Goal: Task Accomplishment & Management: Manage account settings

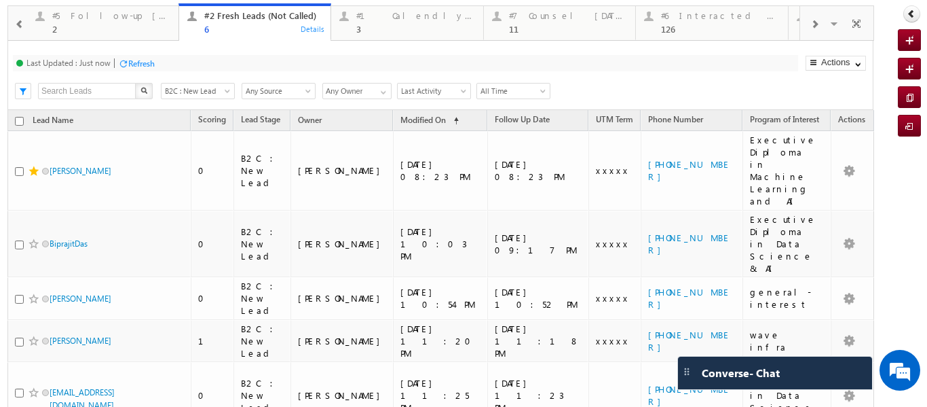
click at [801, 23] on p "#6 Interacted Not Counseled" at bounding box center [859, 27] width 119 height 19
click at [810, 23] on span at bounding box center [814, 24] width 8 height 11
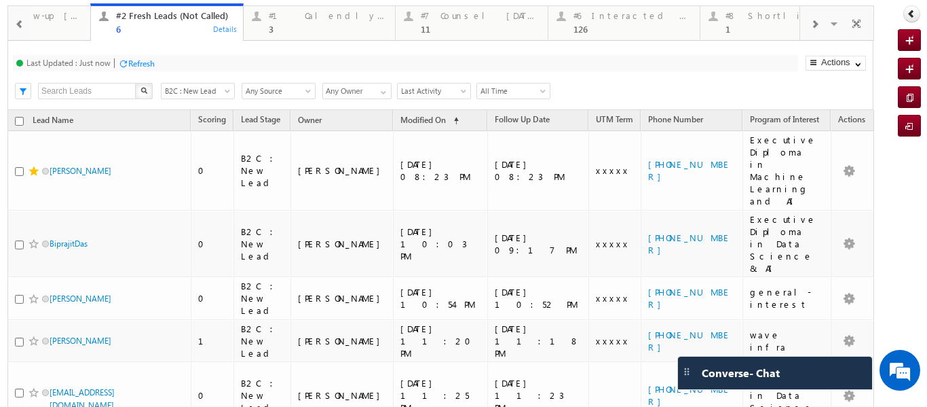
click at [810, 23] on span at bounding box center [814, 24] width 8 height 11
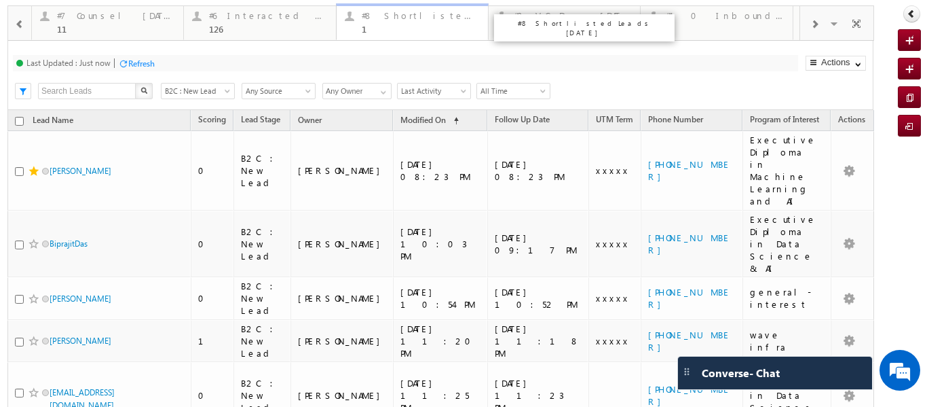
click at [411, 22] on div "#8 Shortlisted Leads [DATE] 1" at bounding box center [421, 20] width 118 height 26
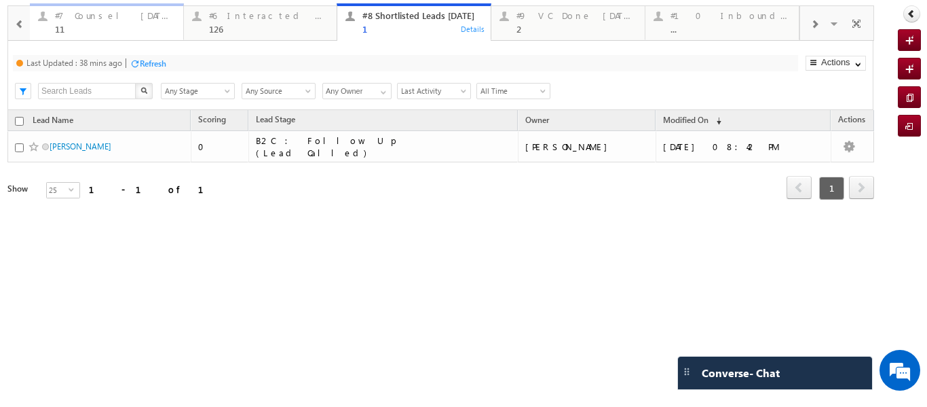
click at [78, 20] on div "#7 Counsel [DATE]" at bounding box center [115, 15] width 120 height 11
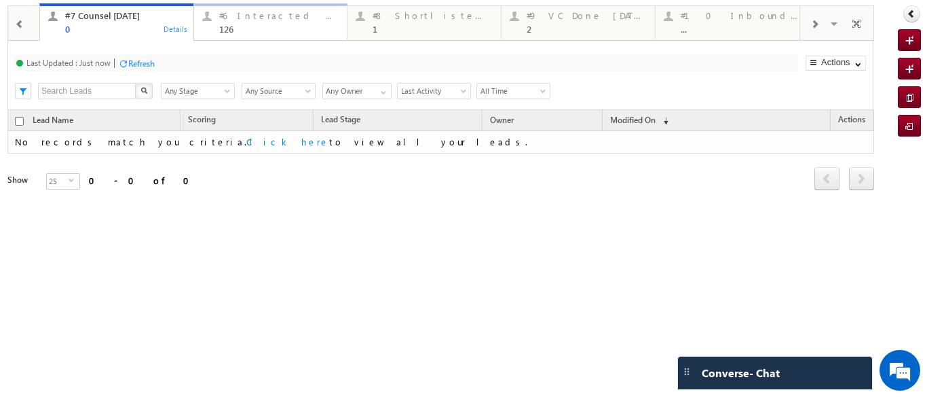
click at [252, 22] on div "#6 Interacted Not Counseled 126" at bounding box center [279, 20] width 120 height 26
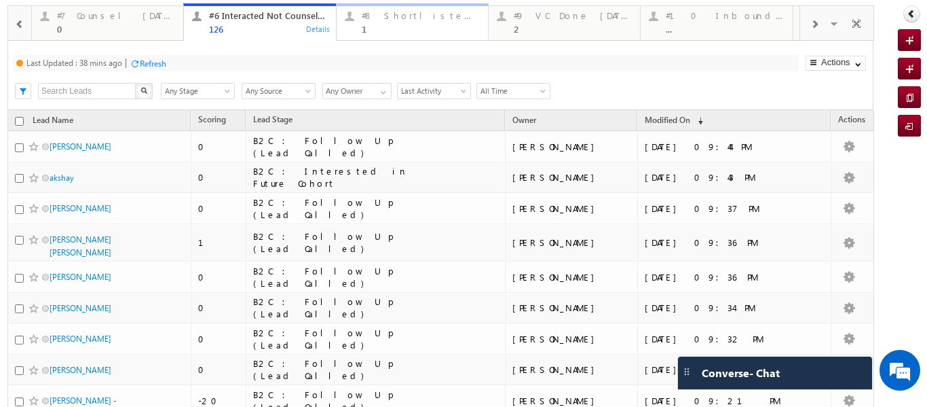
click at [384, 26] on div "1" at bounding box center [421, 29] width 118 height 10
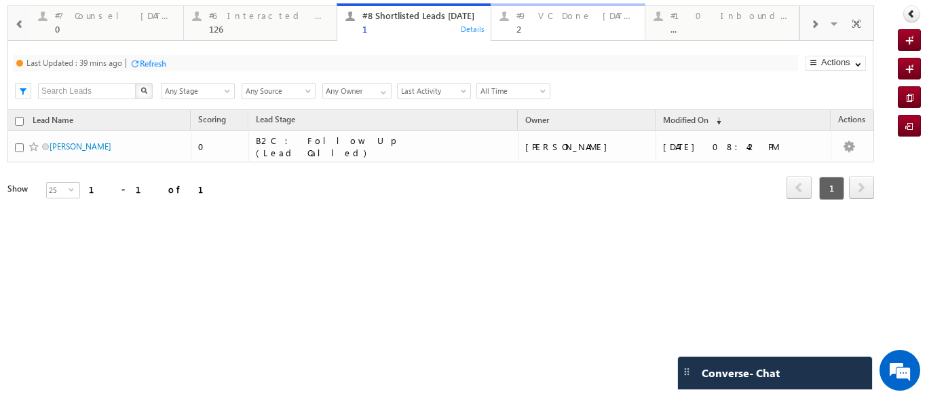
click at [583, 24] on div "2" at bounding box center [577, 29] width 120 height 10
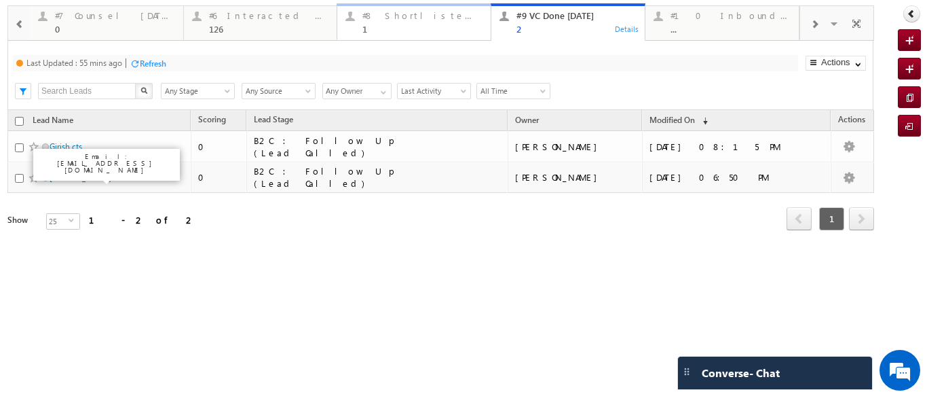
click at [402, 21] on div "#8 Shortlisted Leads [DATE] 1" at bounding box center [422, 20] width 120 height 26
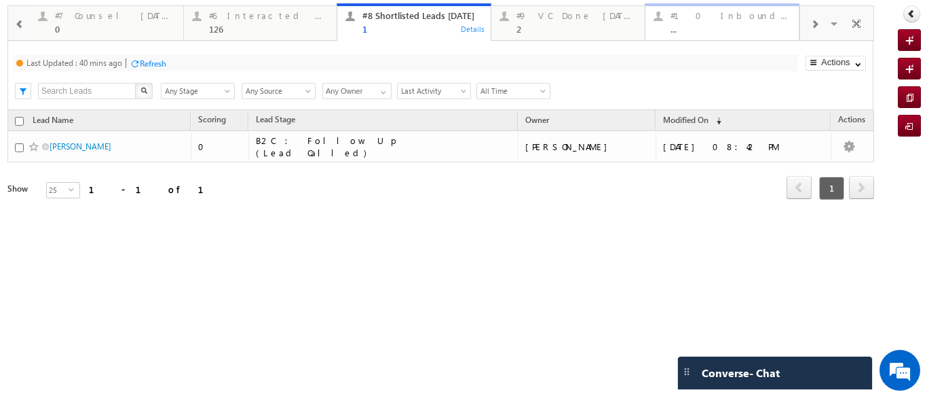
click at [711, 26] on div "..." at bounding box center [731, 29] width 120 height 10
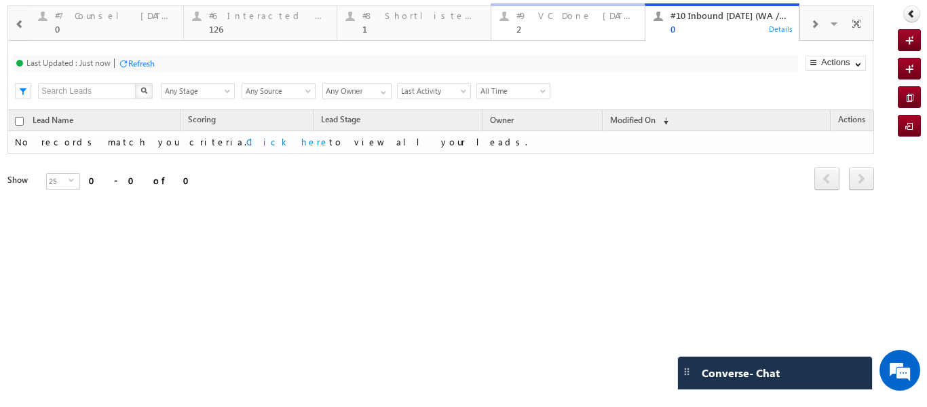
click at [539, 25] on div "2" at bounding box center [577, 29] width 120 height 10
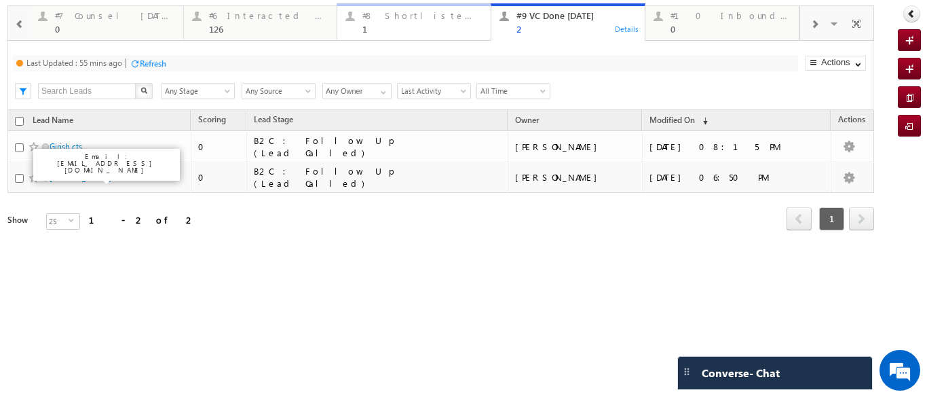
click at [421, 20] on div "#8 Shortlisted Leads [DATE]" at bounding box center [422, 15] width 120 height 11
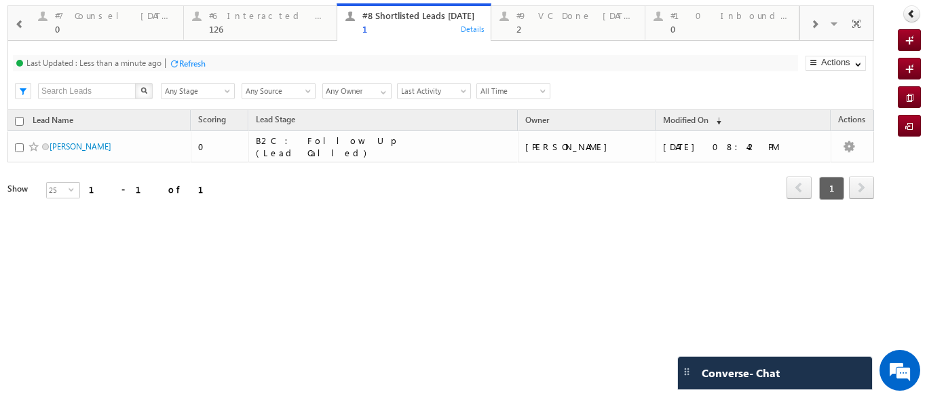
click at [809, 18] on div at bounding box center [814, 23] width 29 height 31
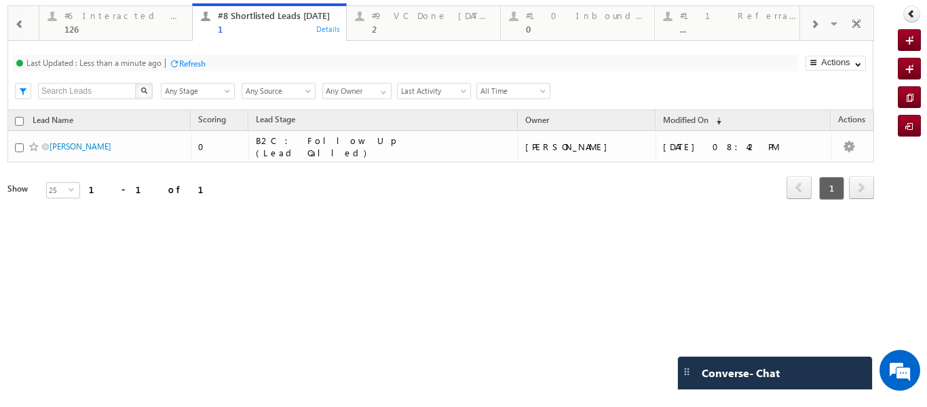
click at [809, 18] on div at bounding box center [814, 23] width 29 height 31
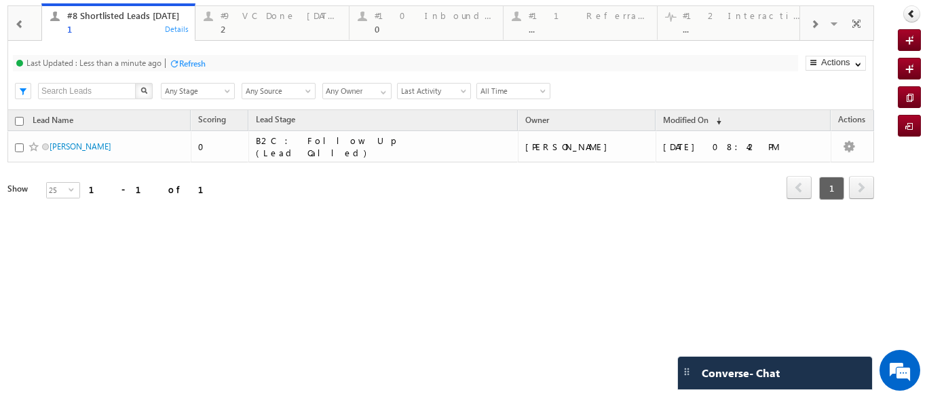
click at [809, 18] on div at bounding box center [814, 23] width 29 height 31
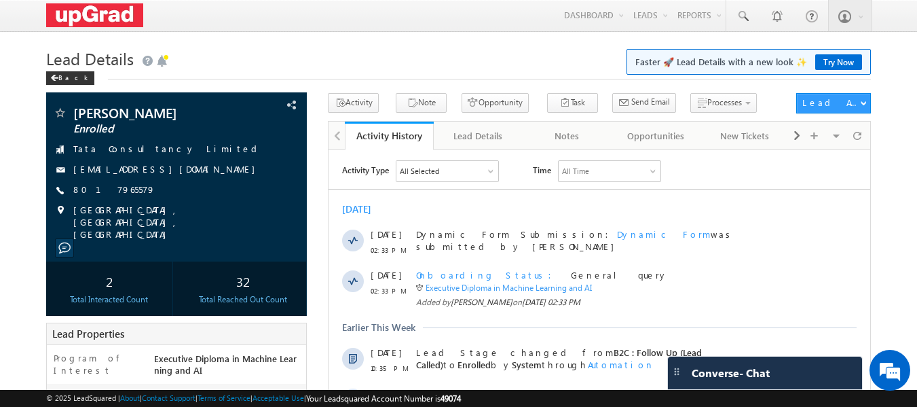
click at [268, 48] on h1 "Lead Details Faster 🚀 Lead Details with a new look ✨ Try Now" at bounding box center [458, 57] width 825 height 26
